Goal: Information Seeking & Learning: Learn about a topic

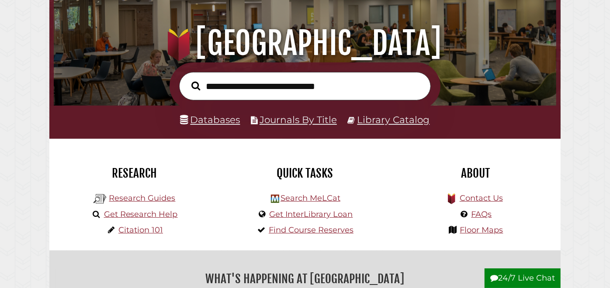
scroll to position [97, 0]
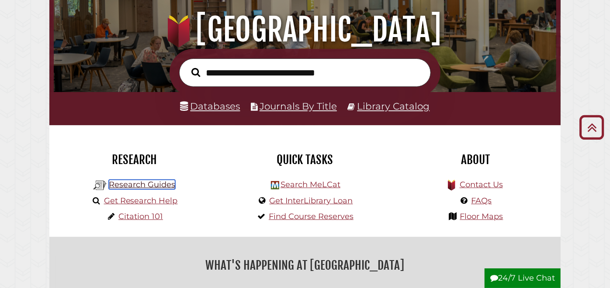
click at [135, 186] on link "Research Guides" at bounding box center [142, 185] width 66 height 10
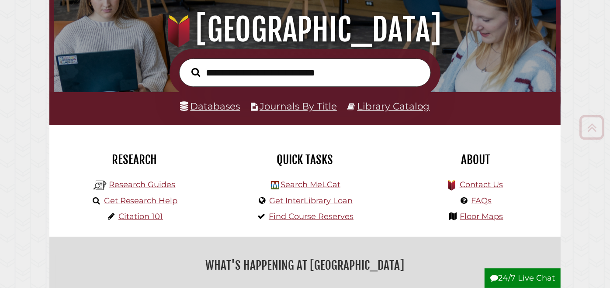
scroll to position [166, 498]
click at [196, 103] on link "Databases" at bounding box center [210, 105] width 60 height 11
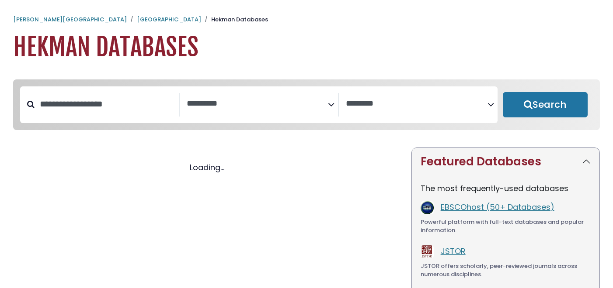
select select "Database Subject Filter"
select select "Database Vendors Filter"
select select "Database Subject Filter"
select select "Database Vendors Filter"
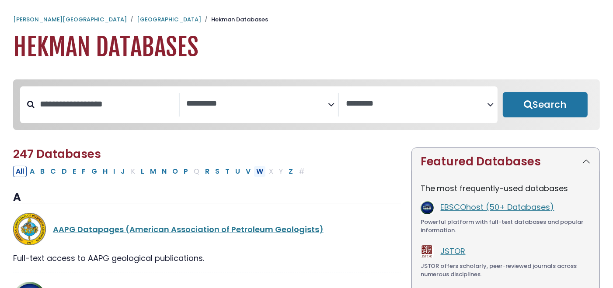
click at [254, 171] on button "W" at bounding box center [259, 171] width 12 height 11
select select "Database Subject Filter"
select select "Database Vendors Filter"
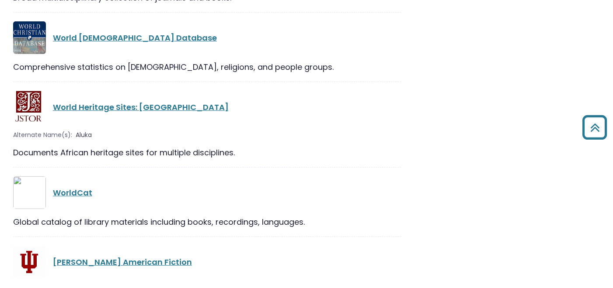
scroll to position [437, 0]
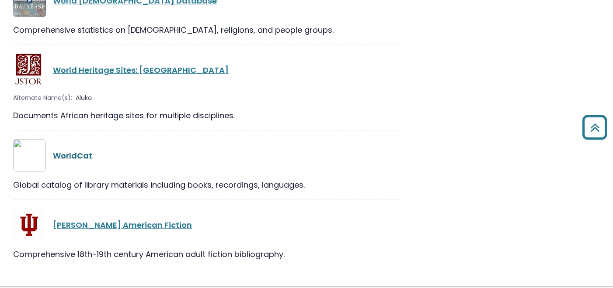
click at [80, 159] on link "WorldCat" at bounding box center [72, 155] width 39 height 11
